Goal: Book appointment/travel/reservation

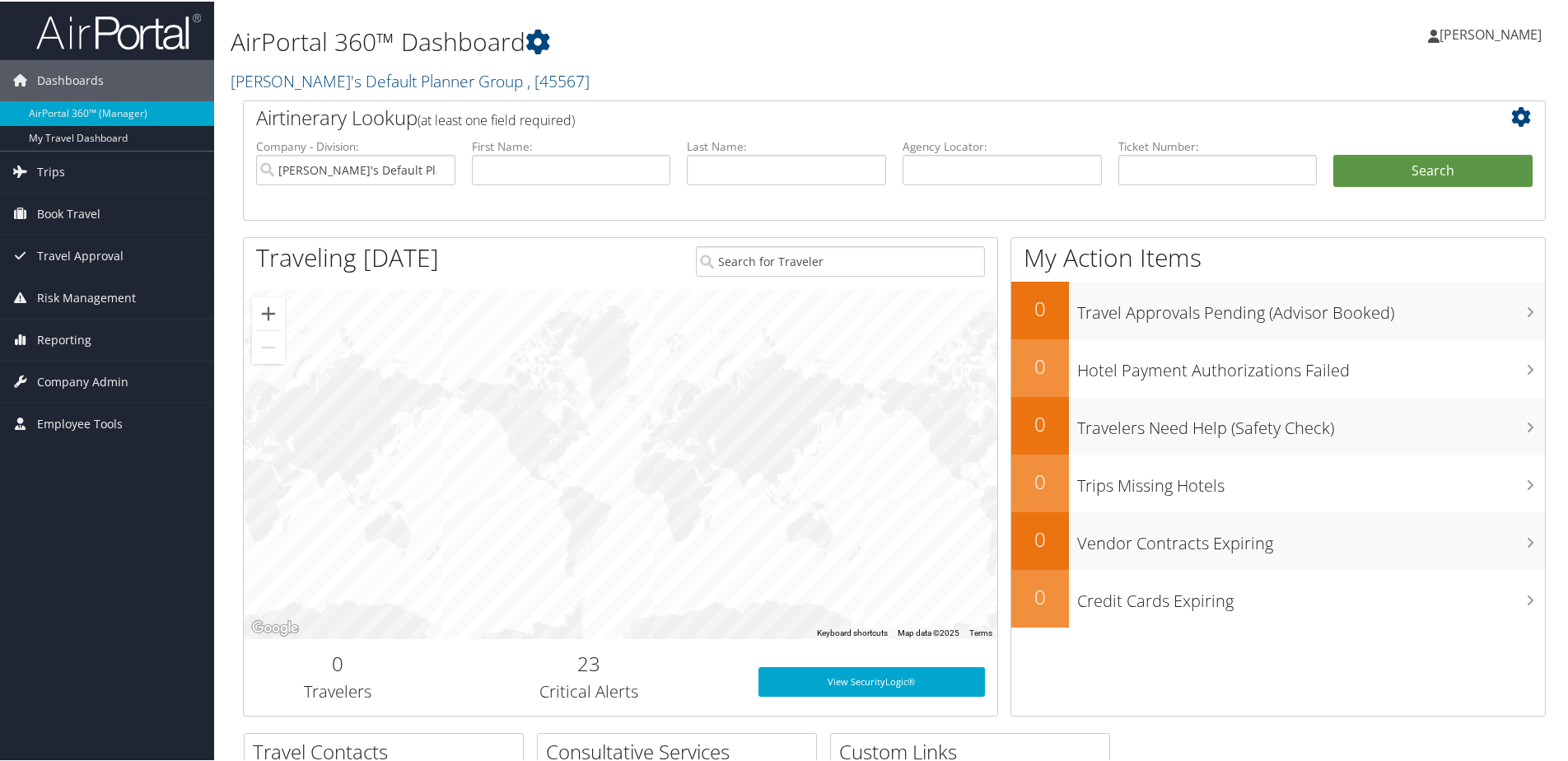
drag, startPoint x: 99, startPoint y: 210, endPoint x: 95, endPoint y: 242, distance: 32.2
click at [99, 211] on span "Book Travel" at bounding box center [69, 212] width 64 height 41
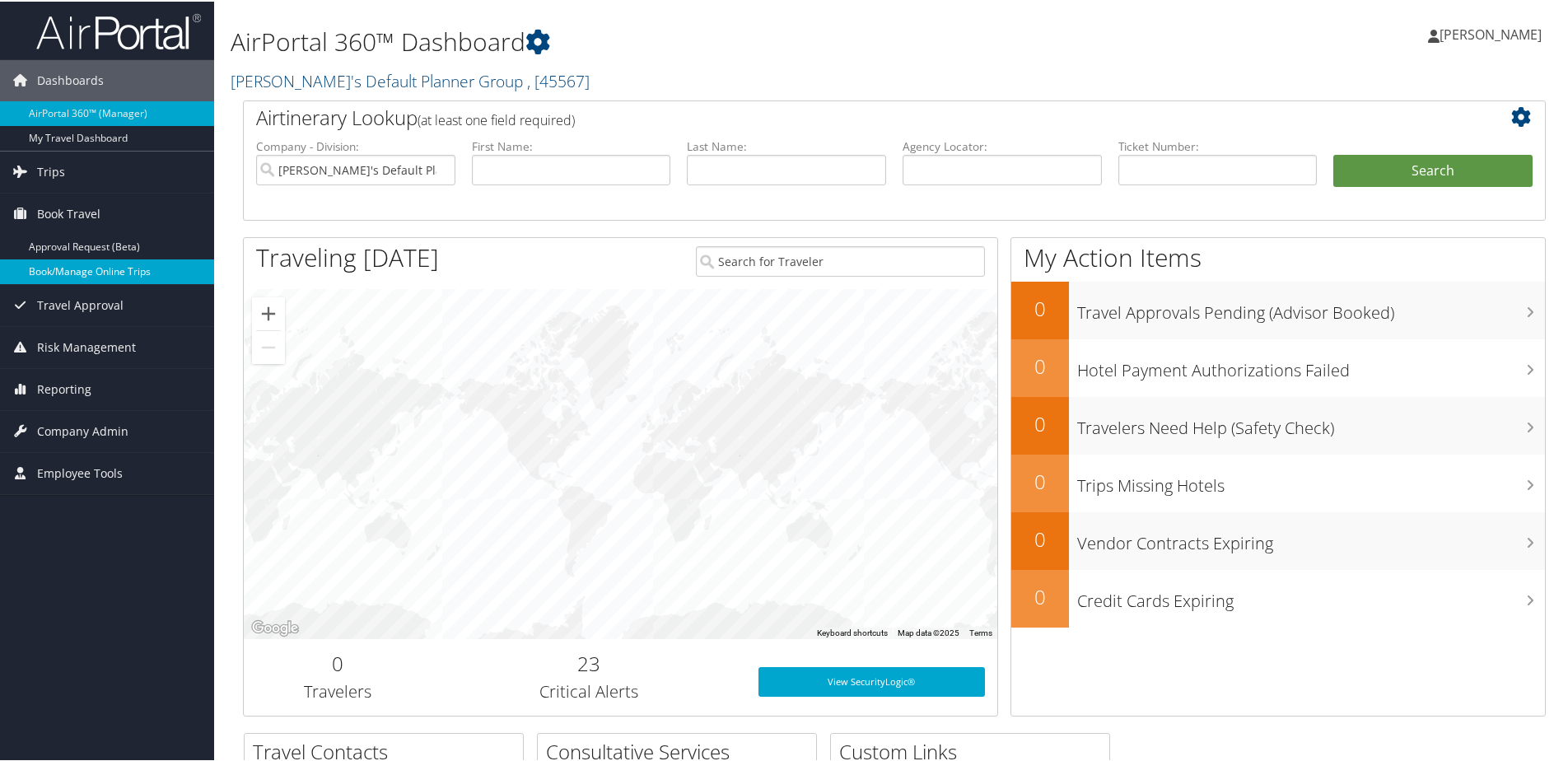
click at [100, 272] on link "Book/Manage Online Trips" at bounding box center [106, 269] width 214 height 25
